Goal: Transaction & Acquisition: Download file/media

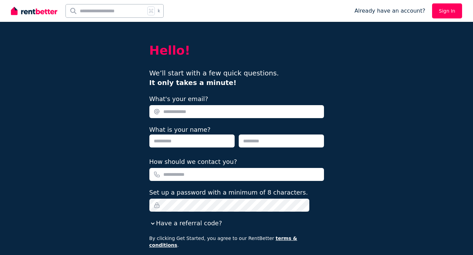
click at [454, 9] on link "Sign In" at bounding box center [447, 10] width 30 height 15
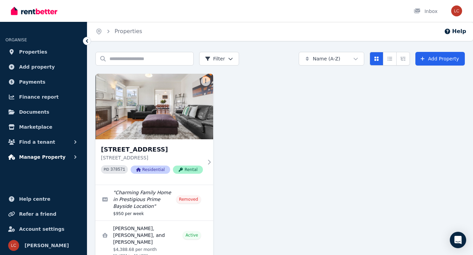
click at [53, 157] on span "Manage Property" at bounding box center [42, 157] width 46 height 8
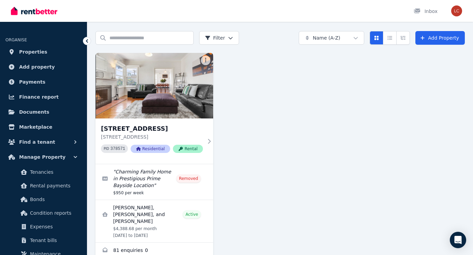
scroll to position [30, 0]
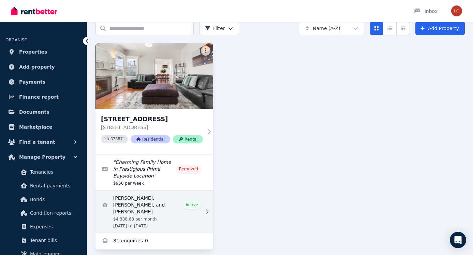
click at [191, 203] on link "View details for Robert Bakker, Matthew Cronjaeger, and Ella Lyons" at bounding box center [154, 211] width 118 height 42
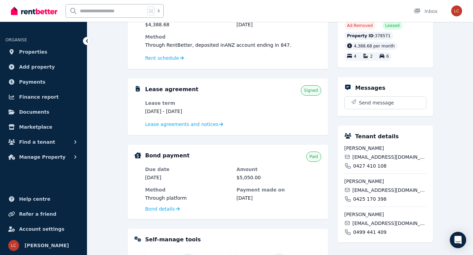
scroll to position [96, 0]
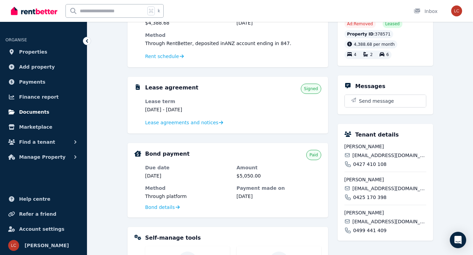
click at [51, 113] on link "Documents" at bounding box center [43, 112] width 76 height 14
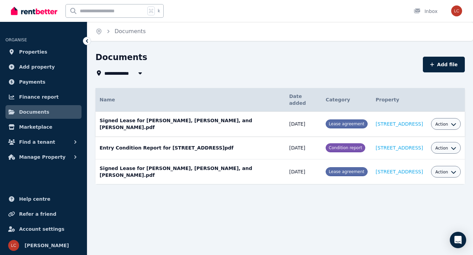
click at [329, 121] on span "Lease agreement" at bounding box center [346, 123] width 35 height 5
click at [459, 118] on div "Action" at bounding box center [446, 124] width 30 height 12
click at [453, 121] on icon "button" at bounding box center [453, 123] width 5 height 5
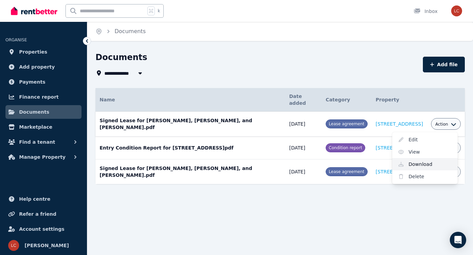
click at [416, 158] on link "Download" at bounding box center [424, 164] width 65 height 12
